Goal: Navigation & Orientation: Find specific page/section

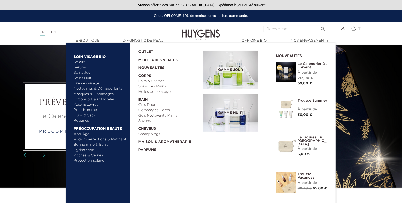
click at [96, 56] on link "  Soin Visage Bio" at bounding box center [100, 56] width 53 height 8
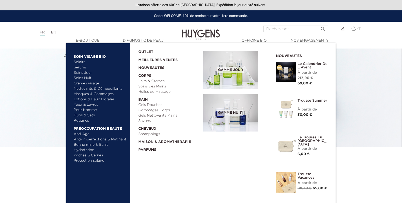
click at [144, 62] on link "Meilleures Ventes" at bounding box center [166, 59] width 57 height 8
